Goal: Task Accomplishment & Management: Use online tool/utility

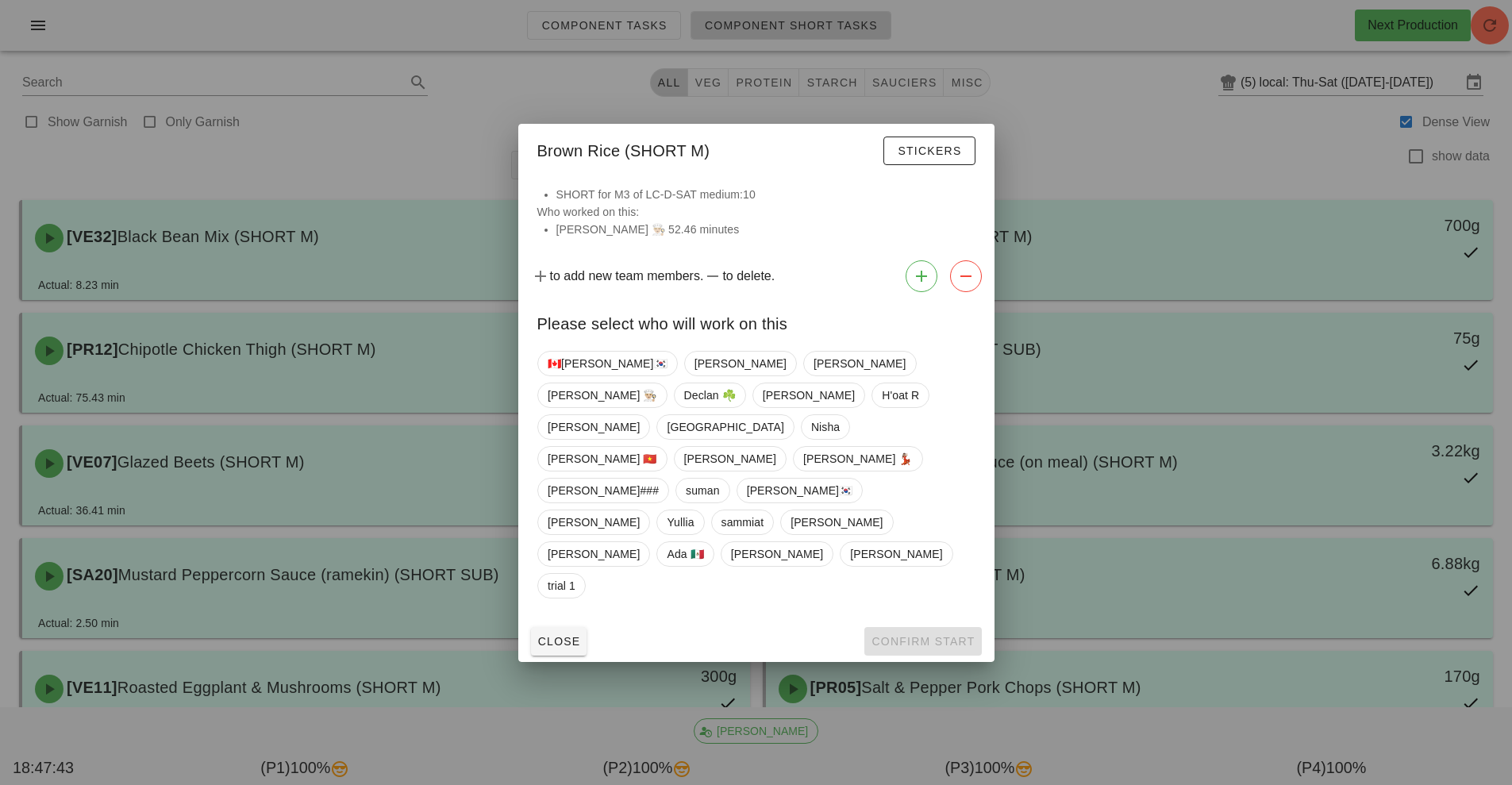
click at [1203, 238] on div at bounding box center [756, 392] width 1512 height 785
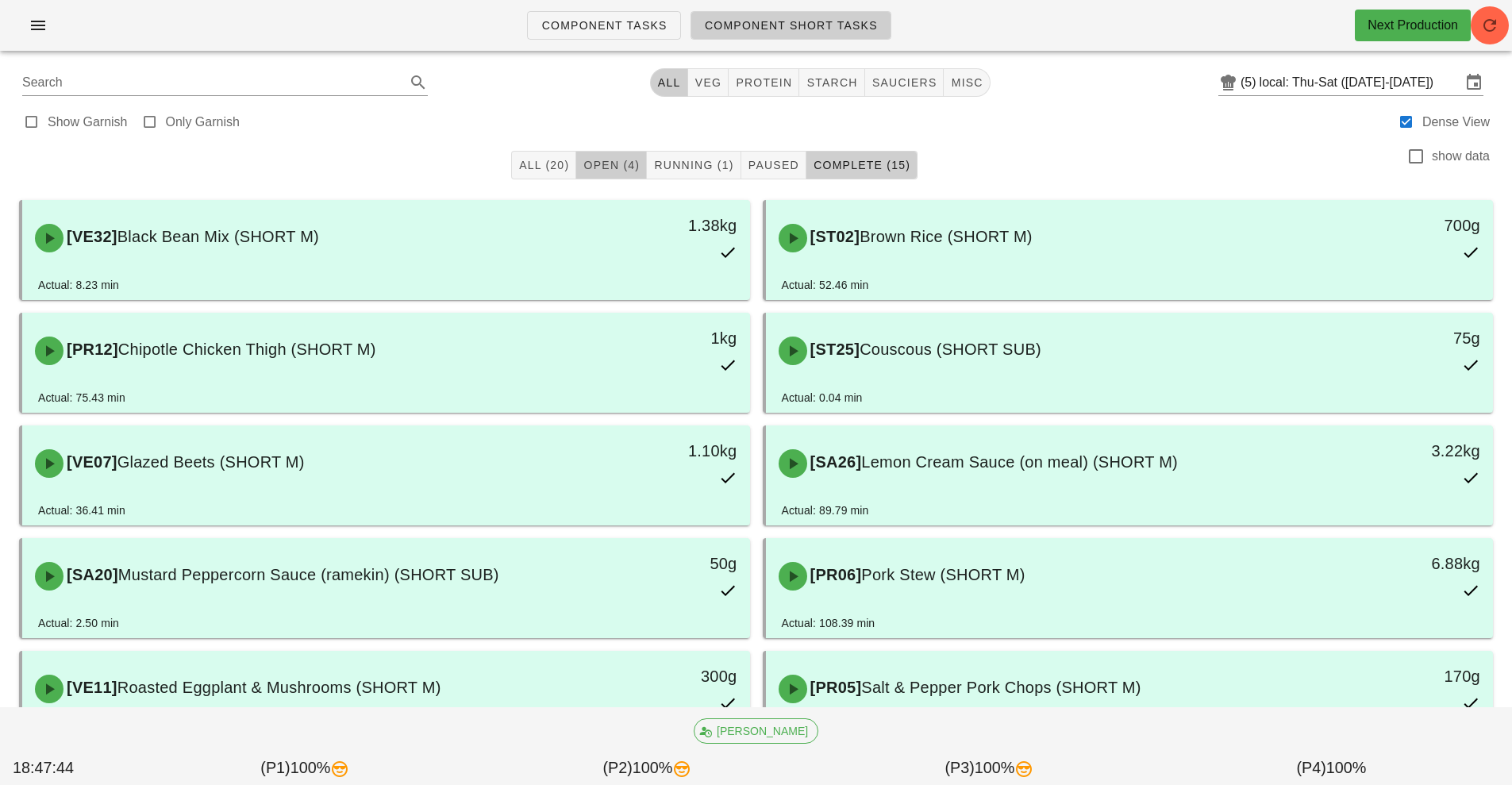
click at [622, 179] on button "Open (4)" at bounding box center [610, 165] width 70 height 29
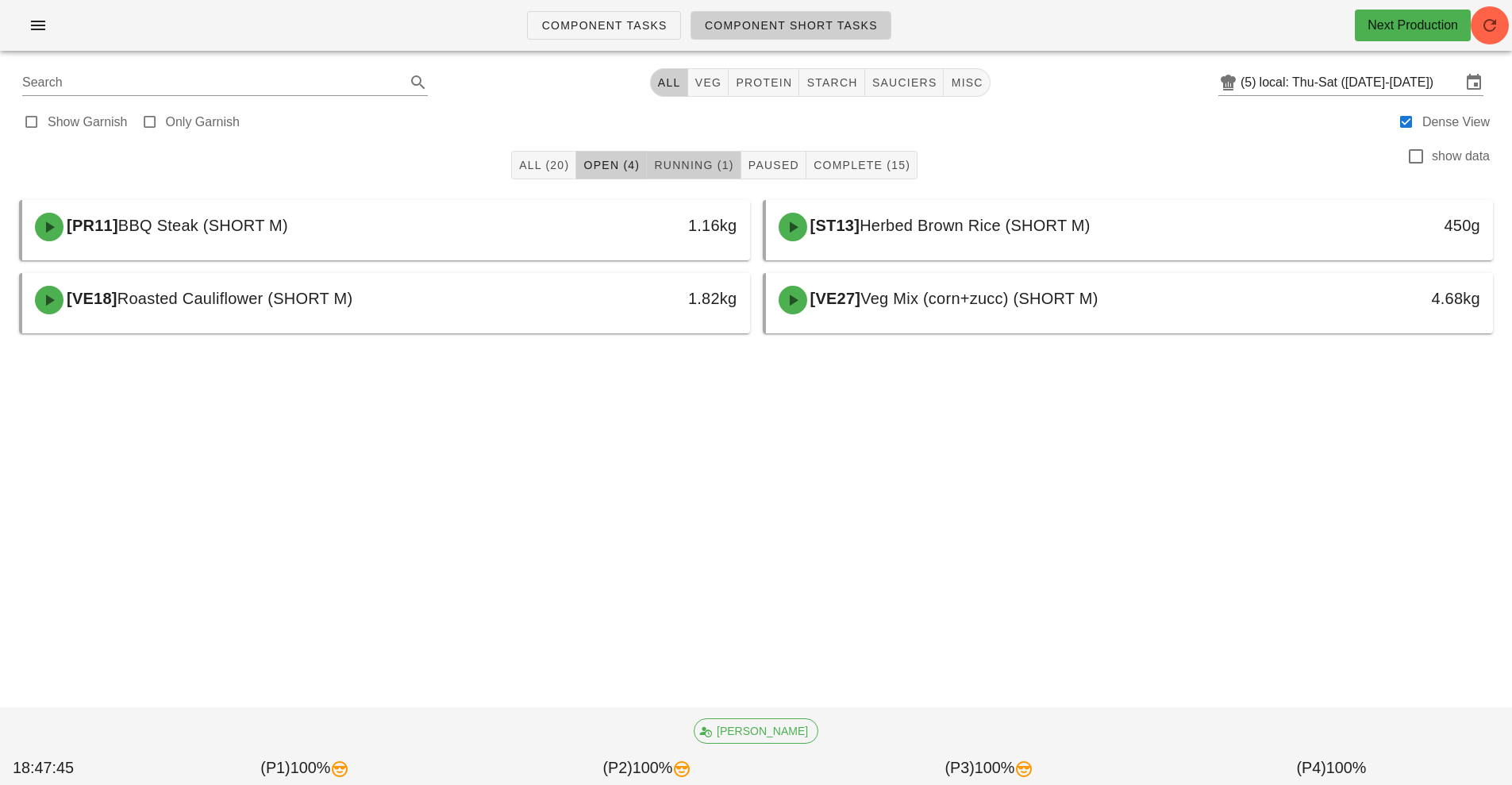
click at [733, 151] on button "Running (1)" at bounding box center [694, 165] width 94 height 29
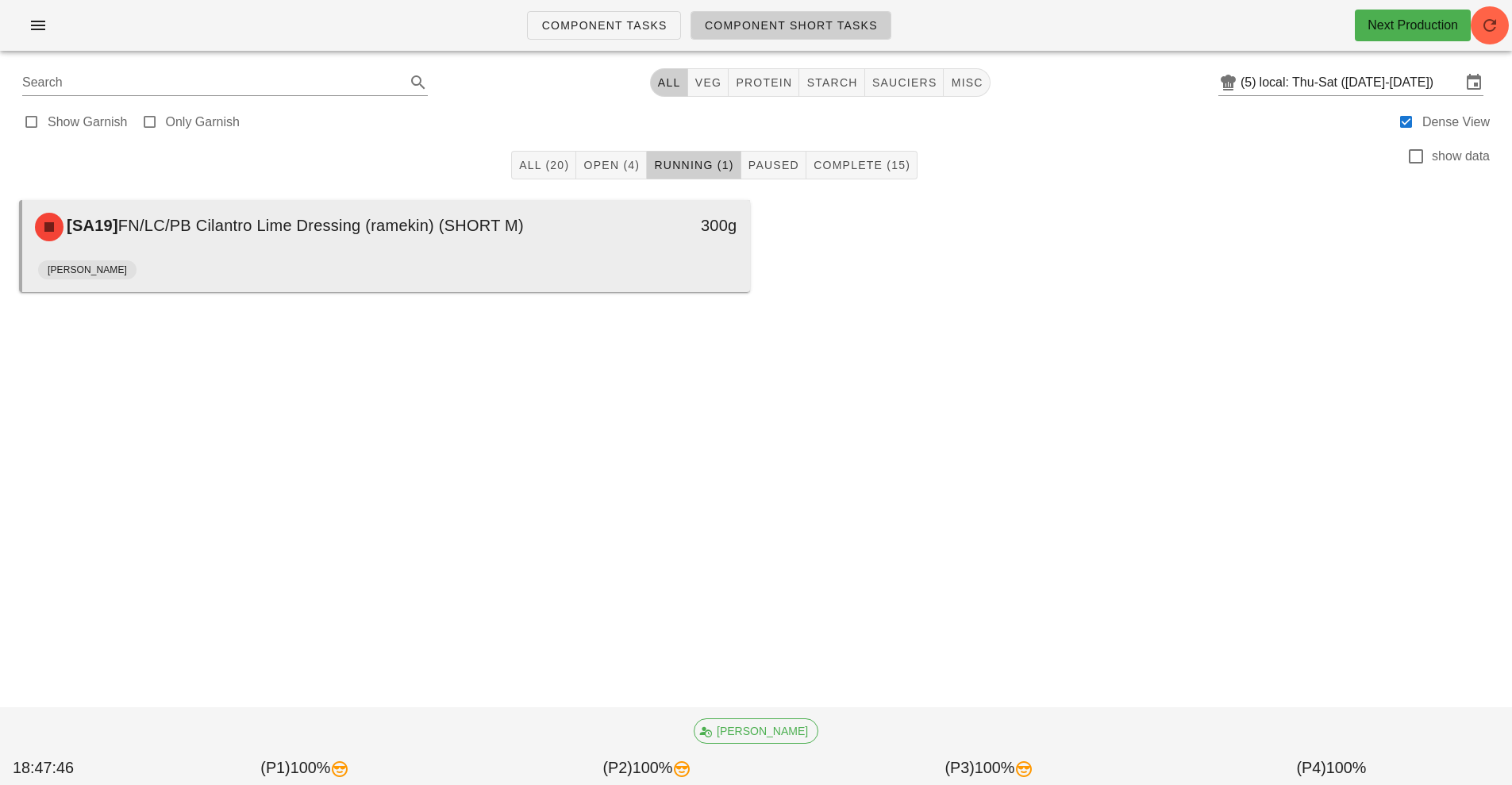
click at [686, 259] on div "[PERSON_NAME]" at bounding box center [386, 273] width 696 height 38
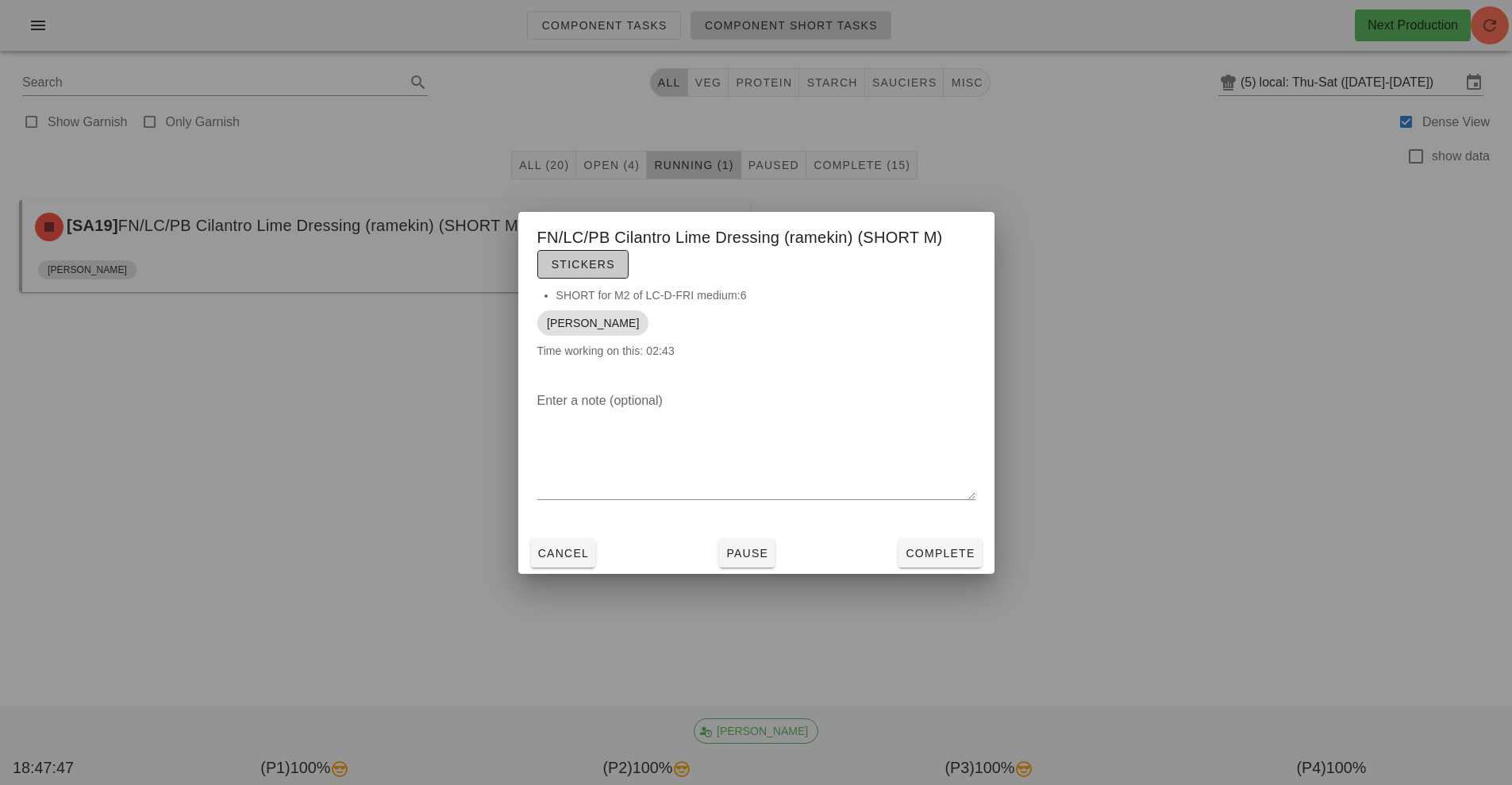
click at [615, 260] on button "Stickers" at bounding box center [582, 264] width 91 height 29
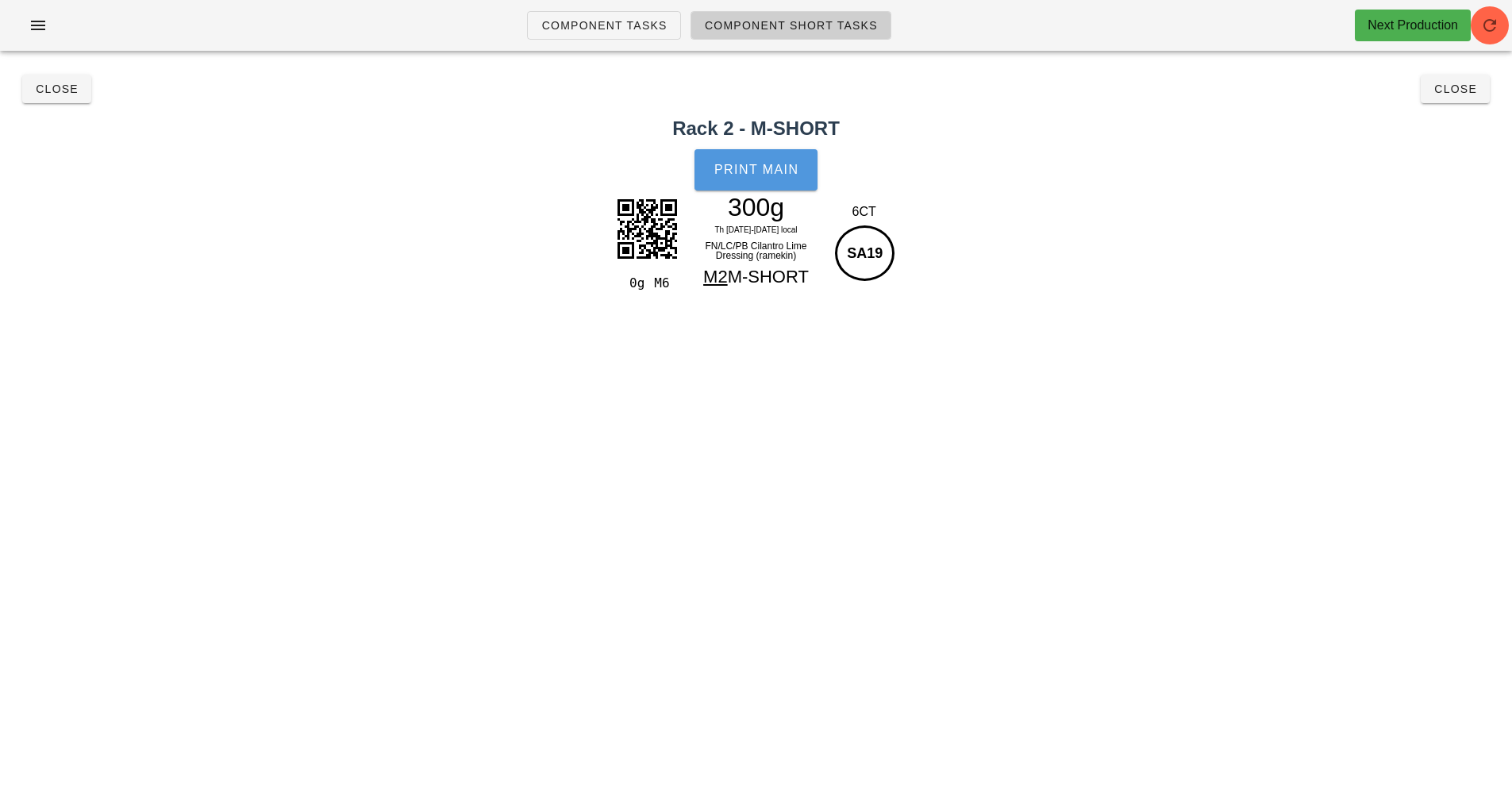
click at [733, 182] on button "Print Main" at bounding box center [756, 170] width 123 height 41
click at [1457, 98] on div "Close Close" at bounding box center [756, 89] width 1492 height 51
click at [1457, 91] on span "Close" at bounding box center [1455, 89] width 44 height 13
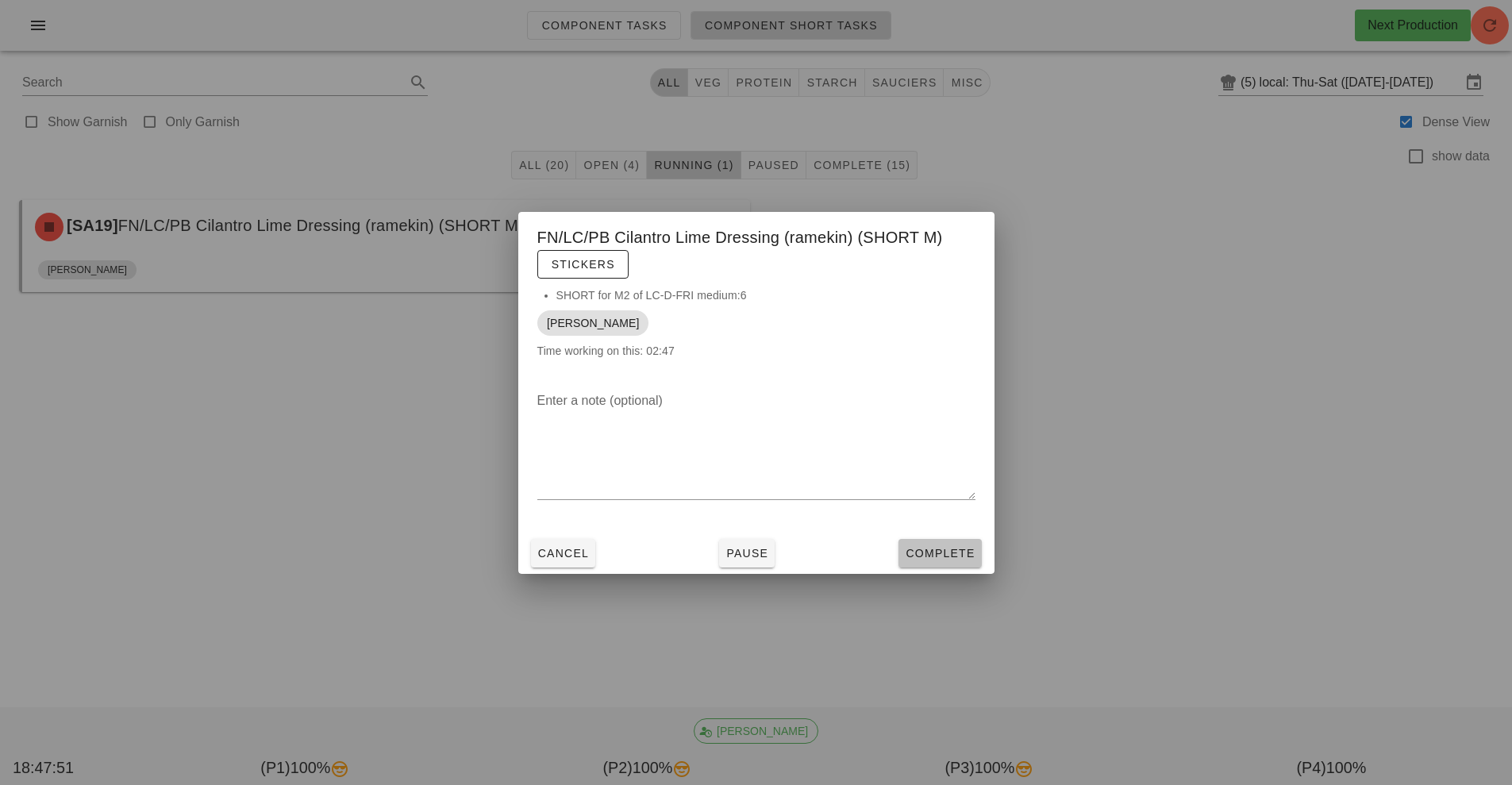
click at [954, 554] on span "Complete" at bounding box center [939, 554] width 70 height 13
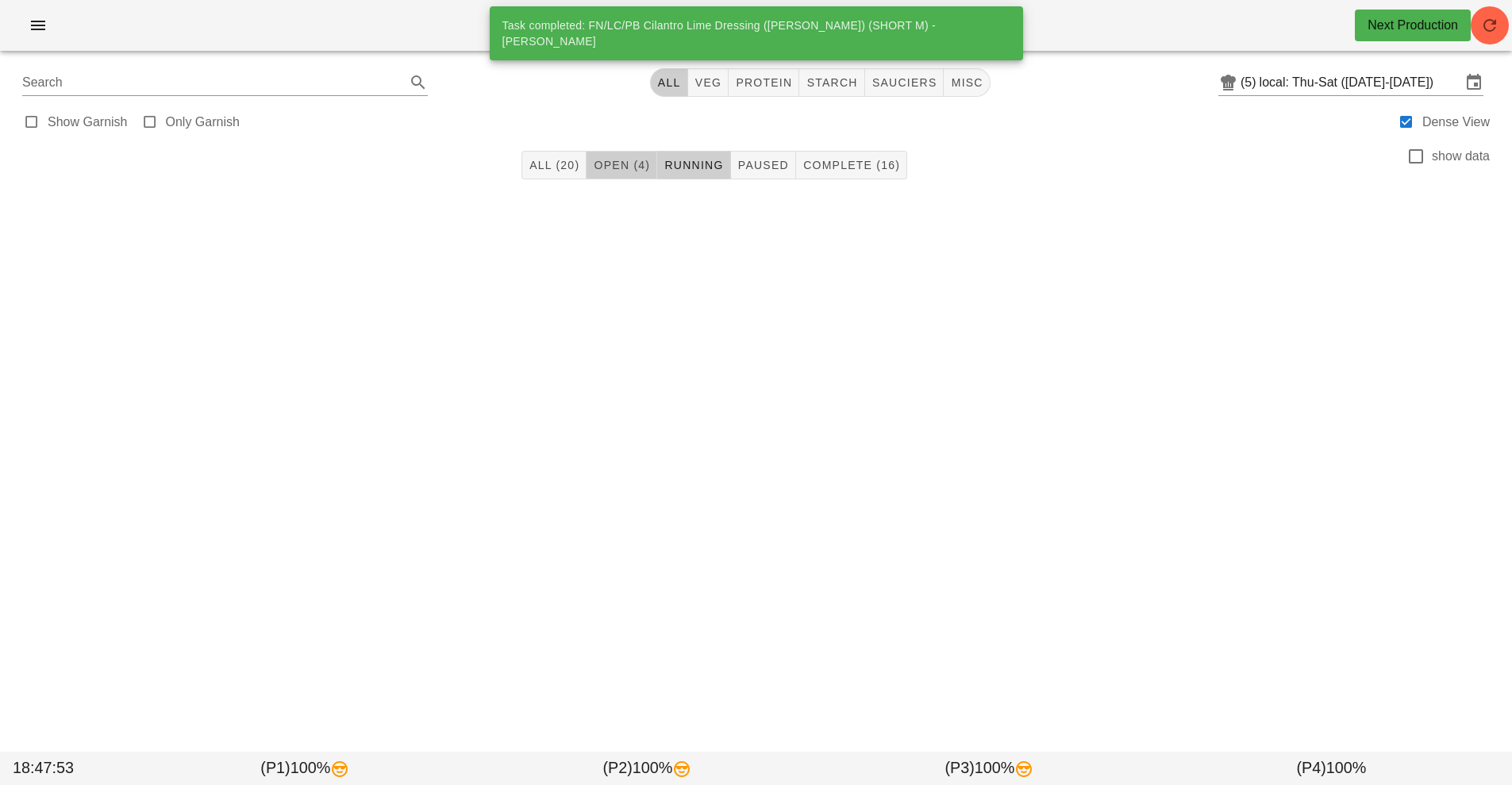
click at [611, 169] on span "Open (4)" at bounding box center [621, 166] width 57 height 13
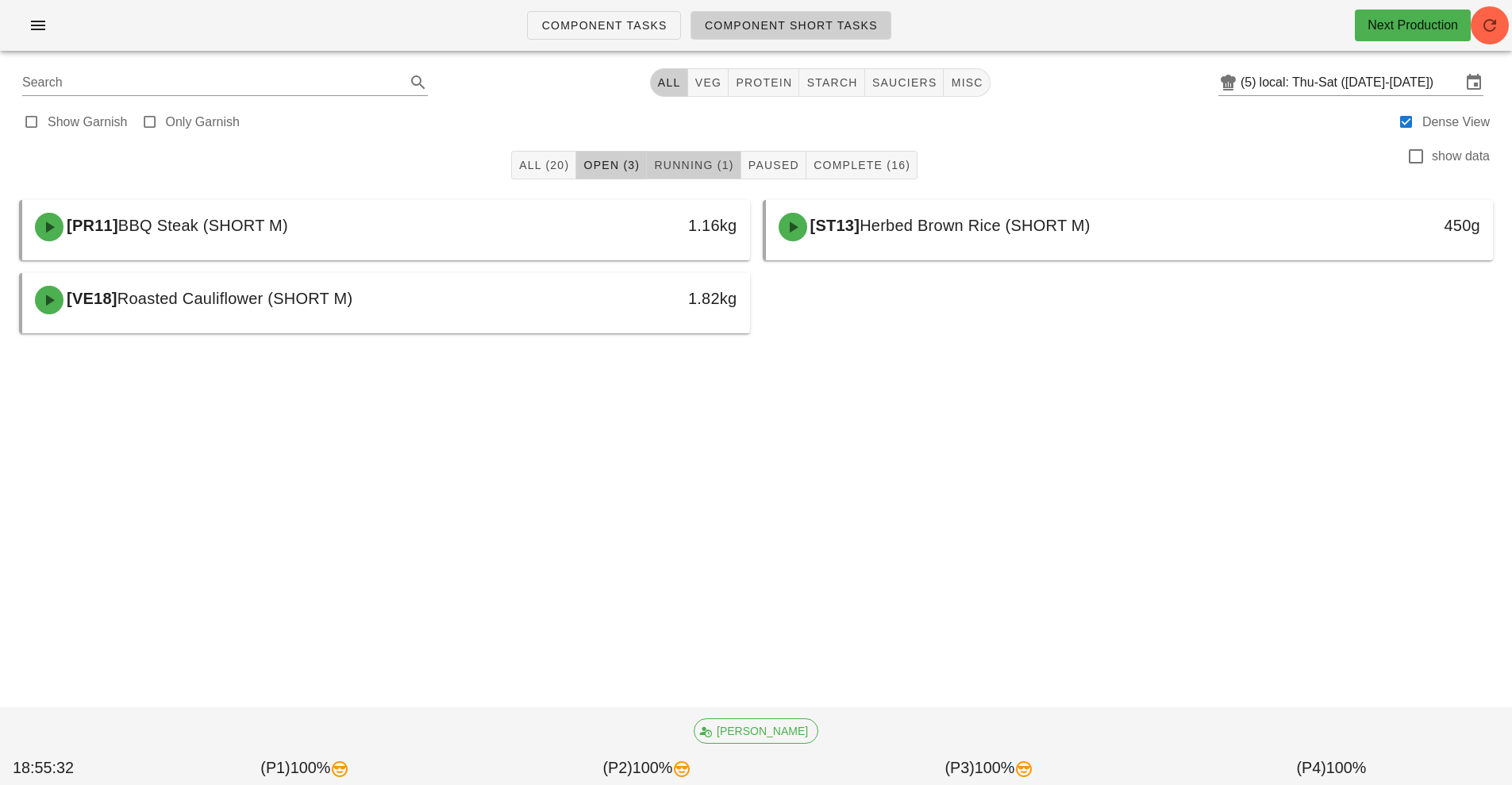
click at [704, 170] on span "Running (1)" at bounding box center [694, 166] width 81 height 13
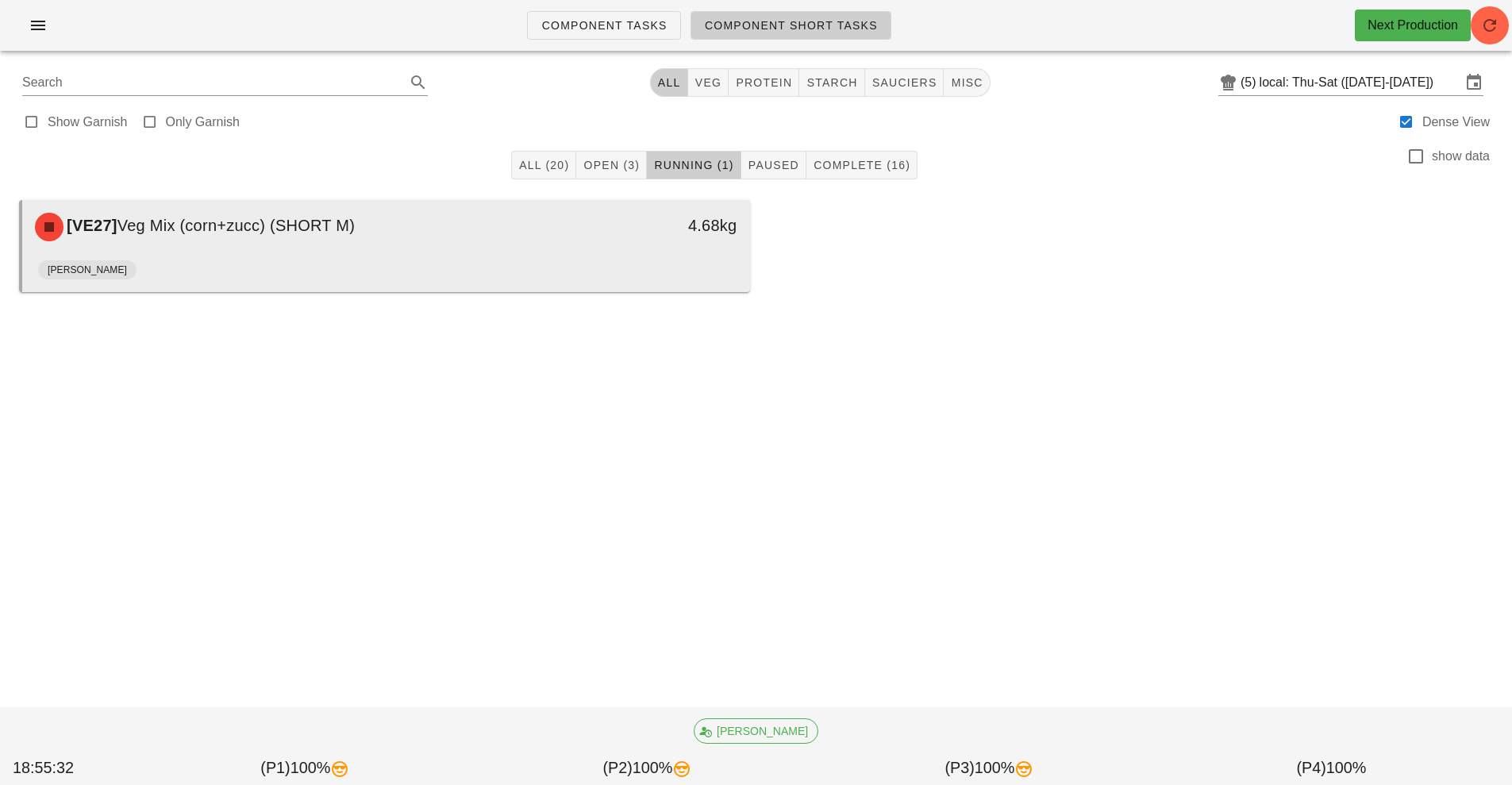
click at [700, 284] on div "[PERSON_NAME]" at bounding box center [386, 273] width 696 height 38
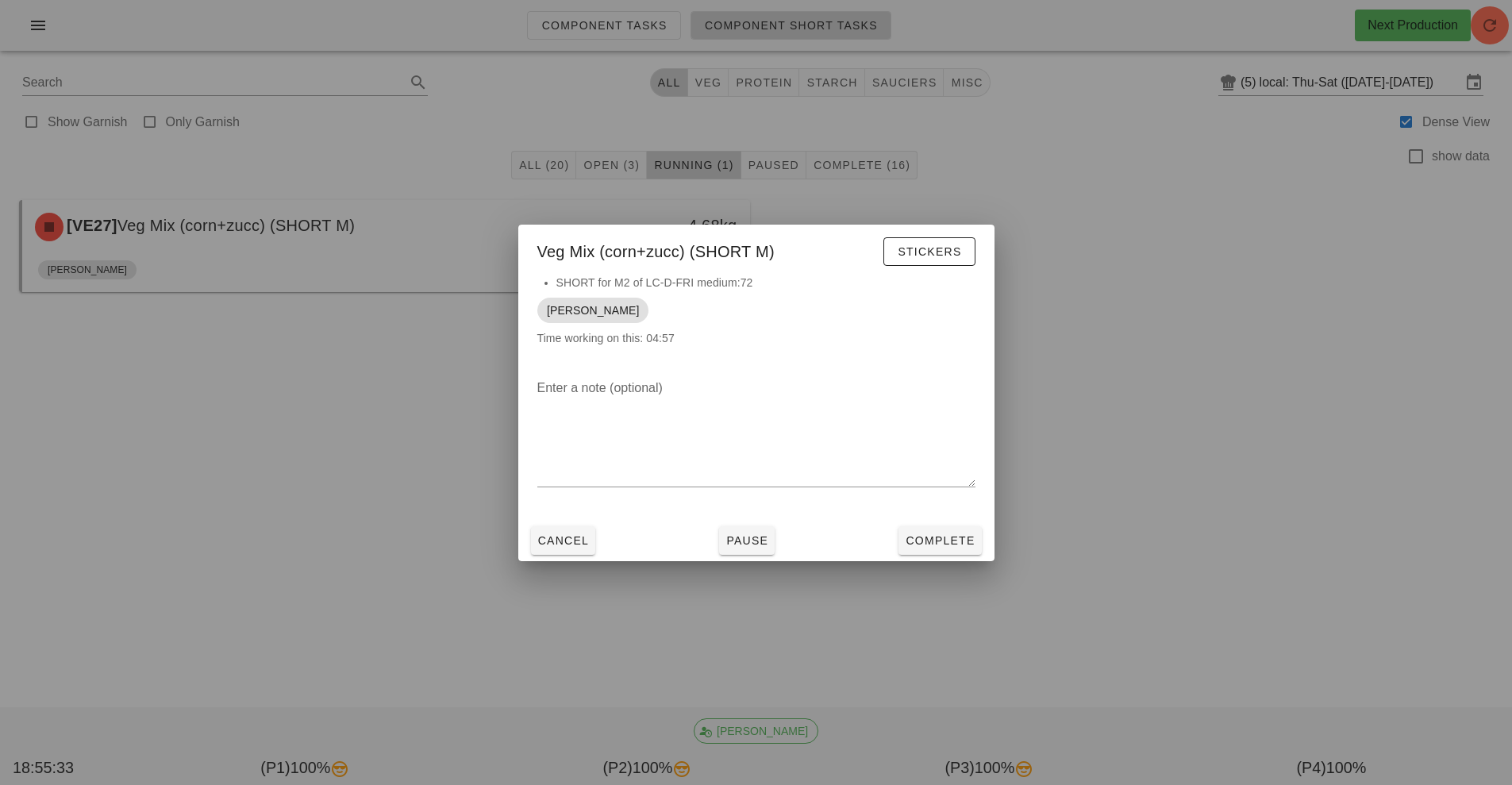
click at [960, 260] on button "Stickers" at bounding box center [928, 251] width 91 height 29
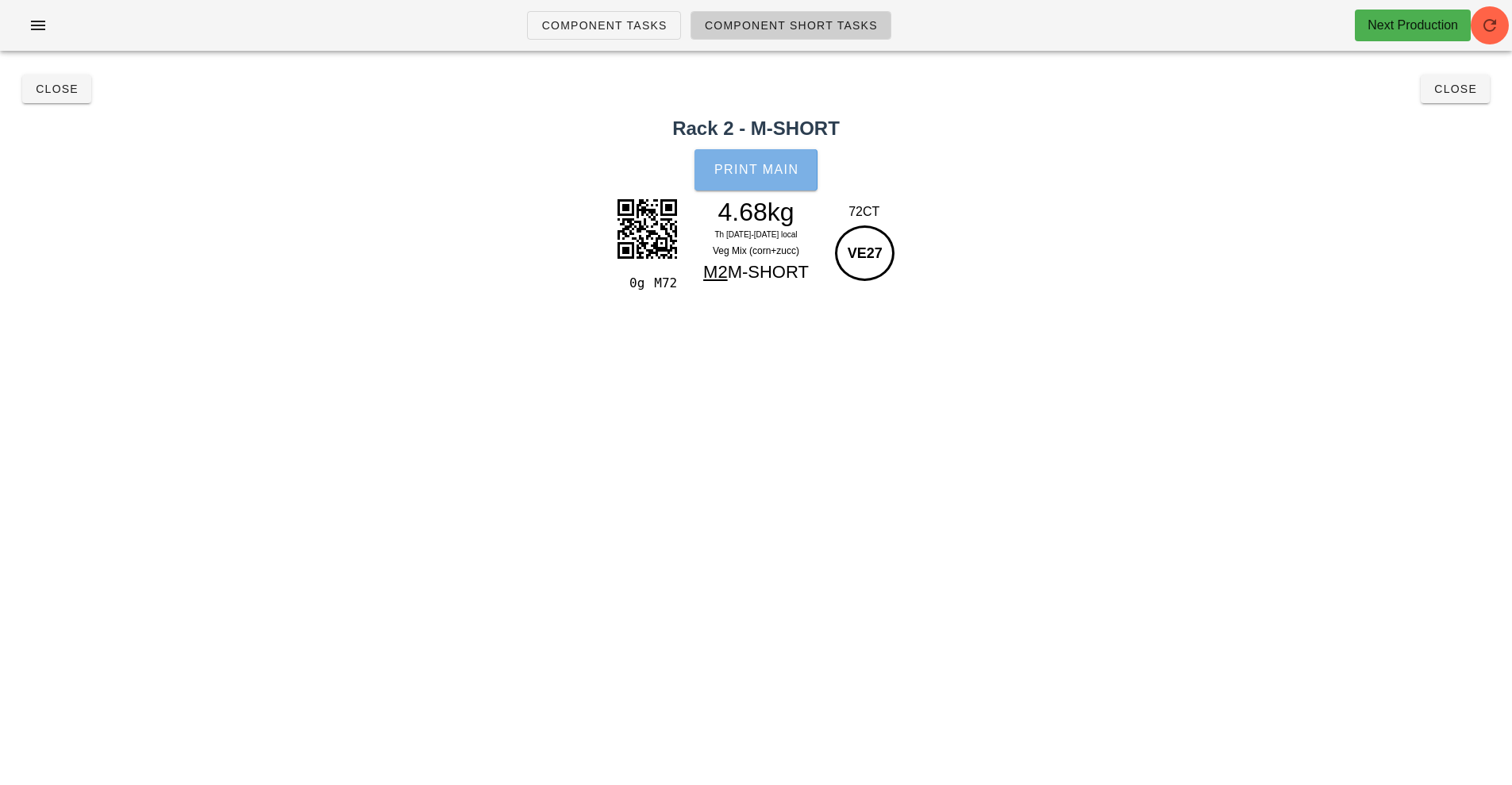
click at [768, 156] on button "Print Main" at bounding box center [756, 170] width 123 height 41
click at [1446, 86] on span "Close" at bounding box center [1455, 89] width 44 height 13
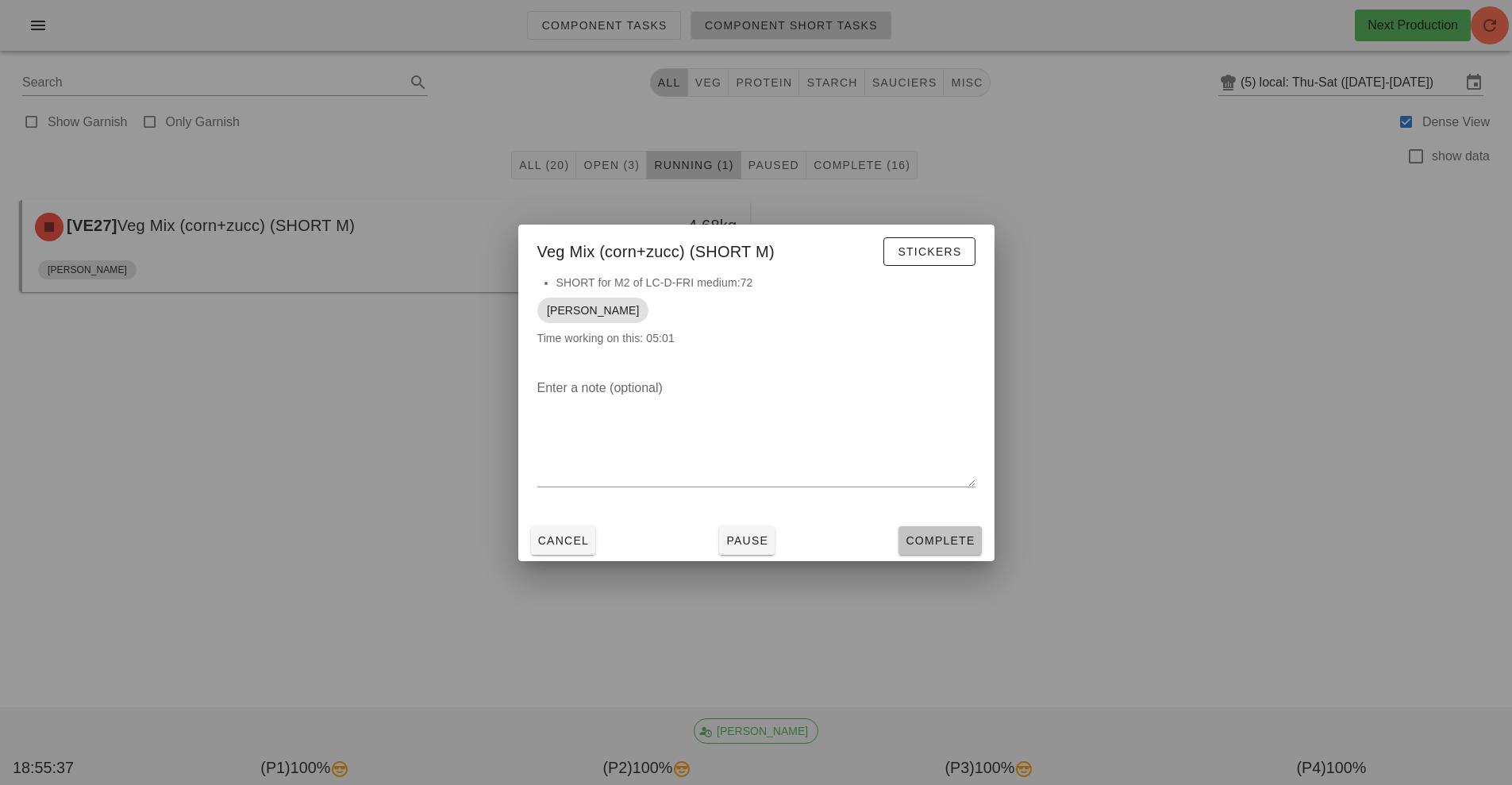
click at [955, 549] on button "Complete" at bounding box center [939, 541] width 82 height 29
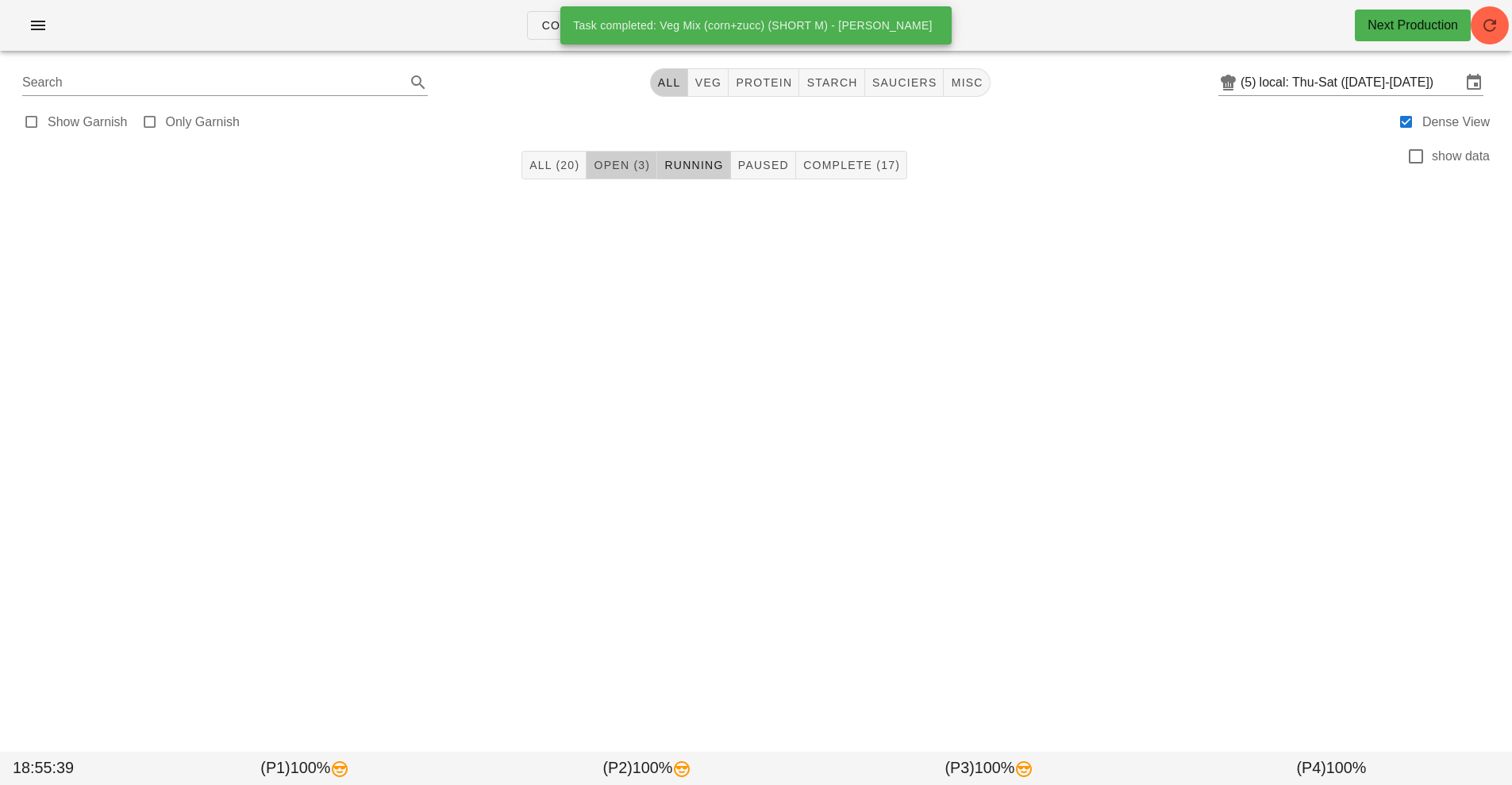
click at [615, 168] on span "Open (3)" at bounding box center [621, 166] width 57 height 13
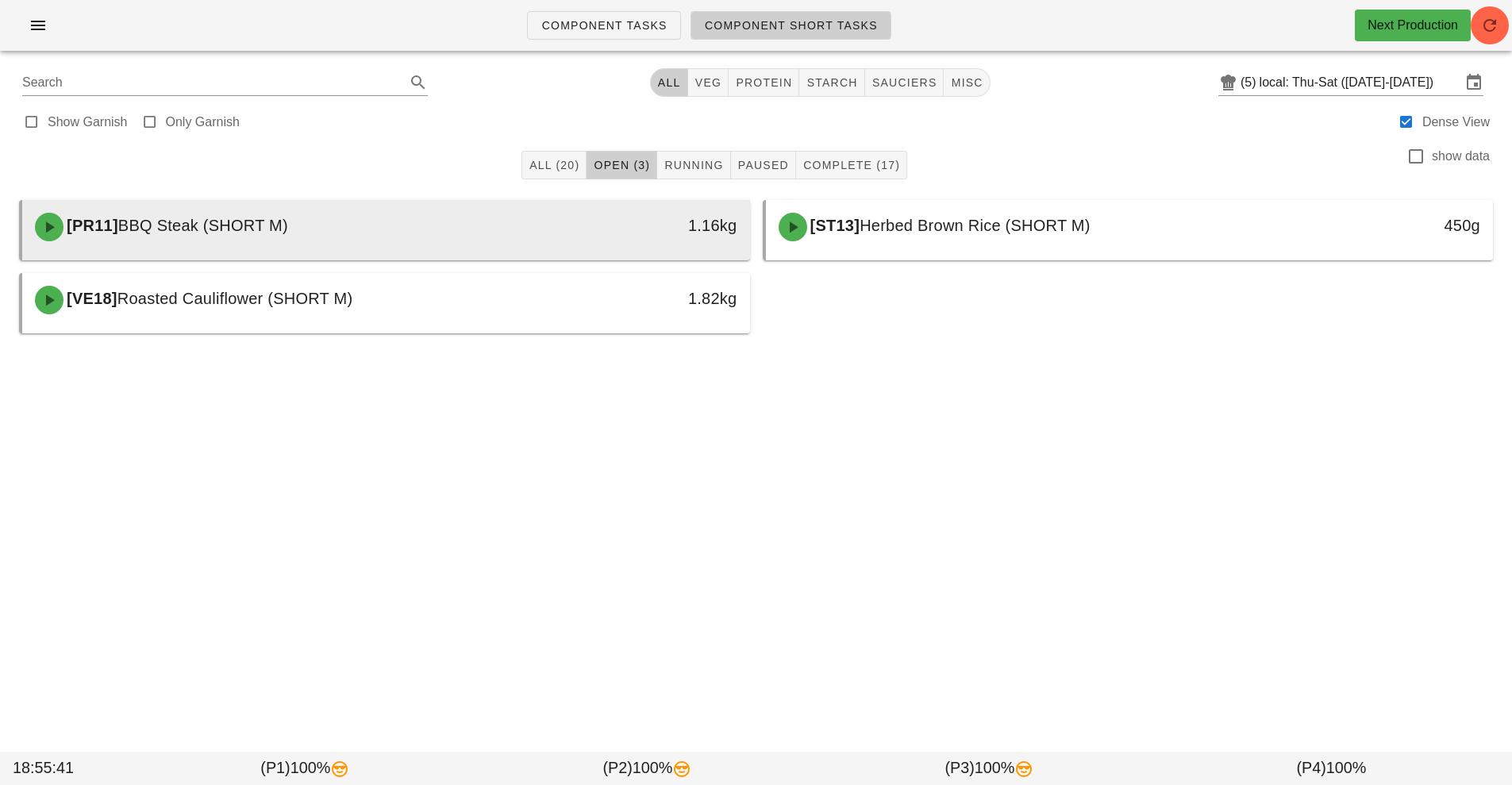
click at [485, 230] on div "[PR11] BBQ Steak (SHORT M)" at bounding box center [295, 227] width 540 height 48
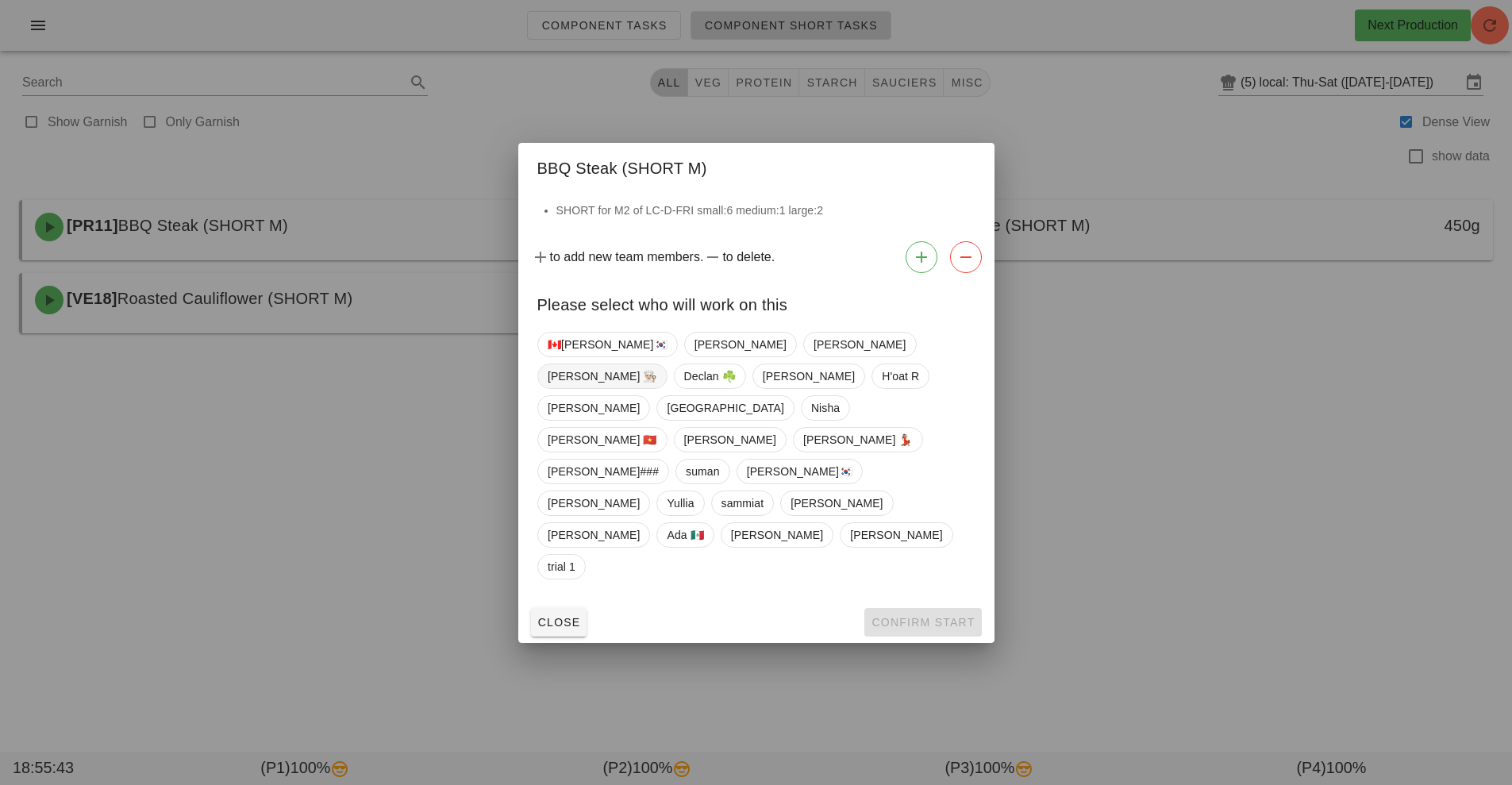
click at [657, 388] on span "[PERSON_NAME] 👨🏼‍🍳" at bounding box center [602, 376] width 110 height 23
click at [951, 616] on span "Confirm Start" at bounding box center [922, 623] width 104 height 13
